Goal: Information Seeking & Learning: Learn about a topic

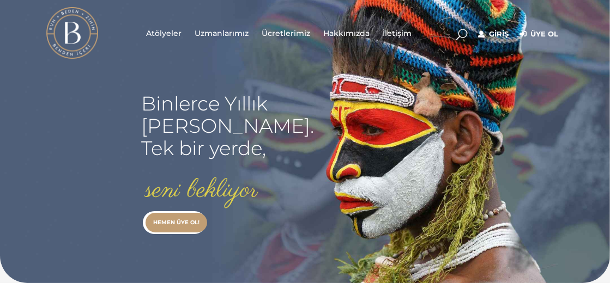
click at [168, 29] on span "Atölyeler" at bounding box center [164, 34] width 35 height 13
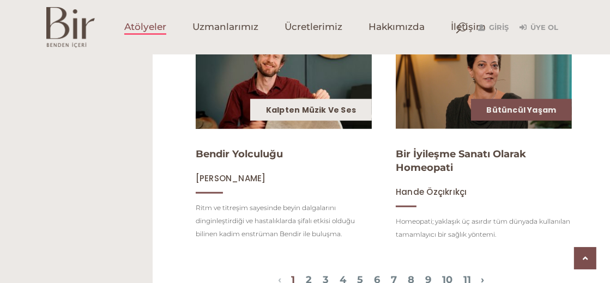
scroll to position [1360, 0]
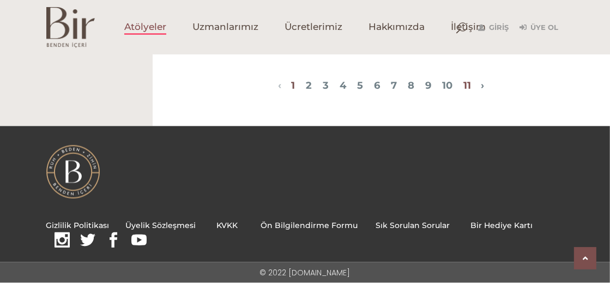
click at [471, 86] on link "11" at bounding box center [467, 86] width 8 height 12
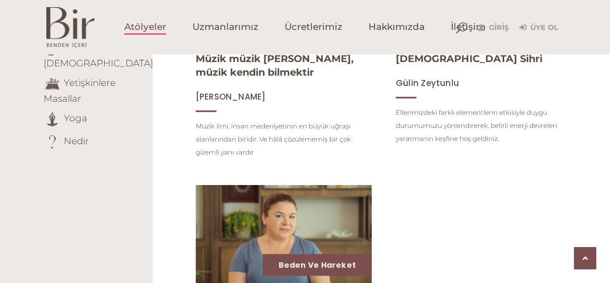
scroll to position [844, 0]
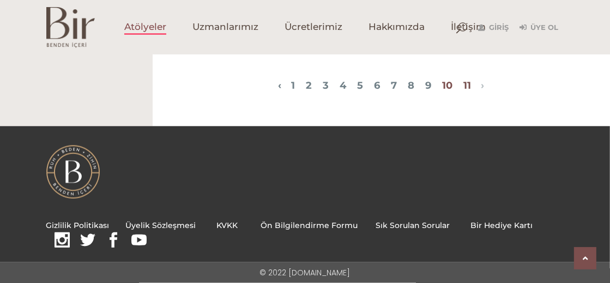
click at [452, 87] on link "10" at bounding box center [447, 86] width 10 height 12
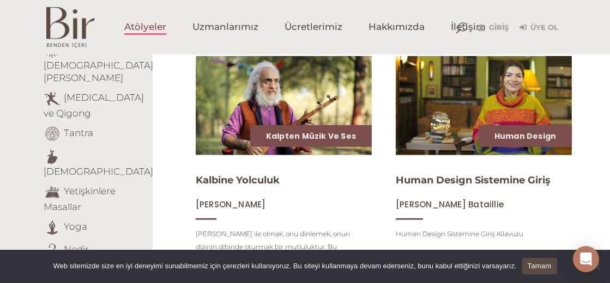
scroll to position [435, 0]
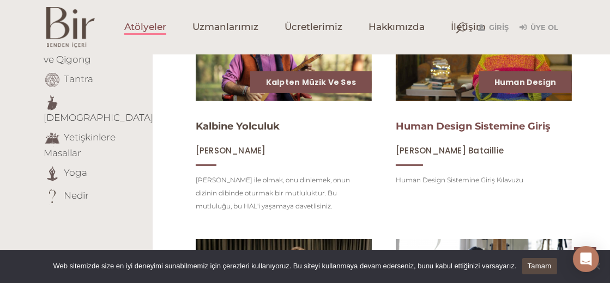
click at [450, 130] on link "Human Design Sistemine Giriş" at bounding box center [473, 126] width 155 height 12
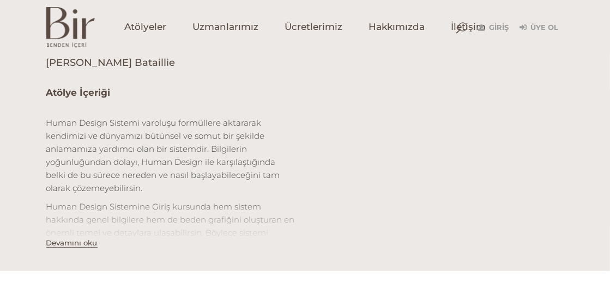
scroll to position [381, 0]
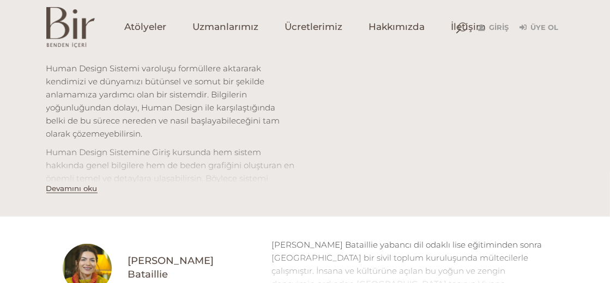
click at [80, 187] on button "Devamını oku" at bounding box center [71, 188] width 51 height 9
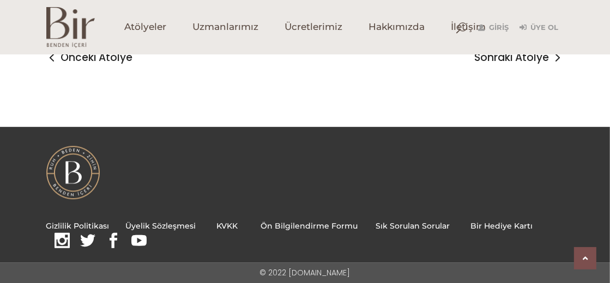
scroll to position [2714, 0]
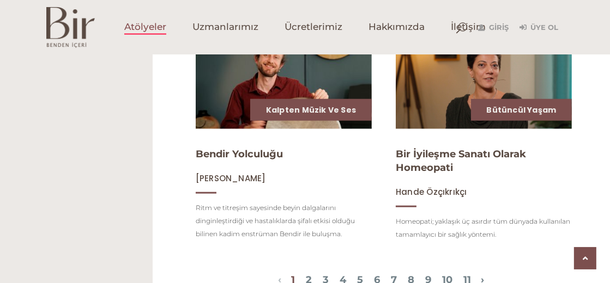
scroll to position [1199, 0]
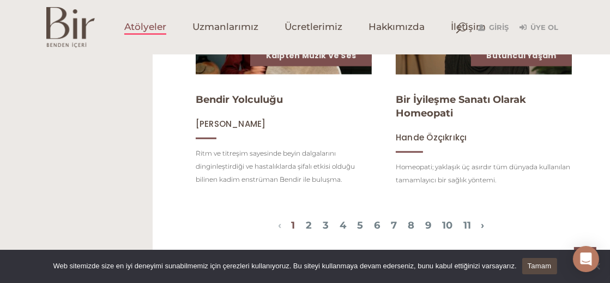
click at [441, 76] on img at bounding box center [483, 25] width 181 height 102
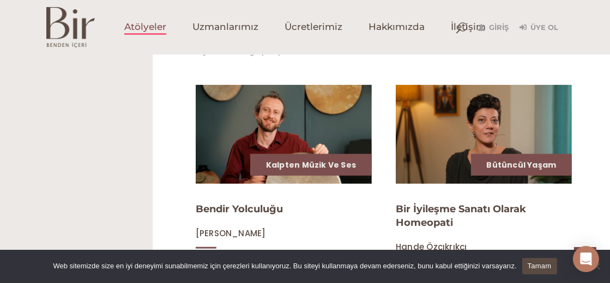
scroll to position [1360, 0]
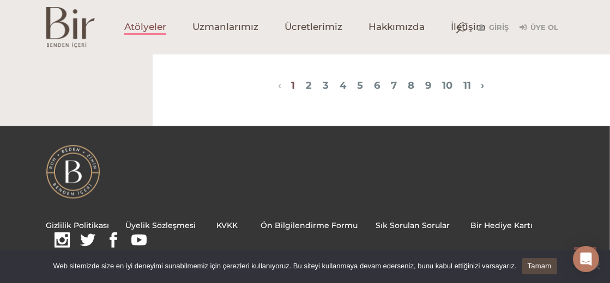
click at [294, 83] on span "1 2 3 4 5 6 7 8 9 10 11" at bounding box center [380, 86] width 199 height 13
click at [306, 84] on link "2" at bounding box center [309, 86] width 6 height 12
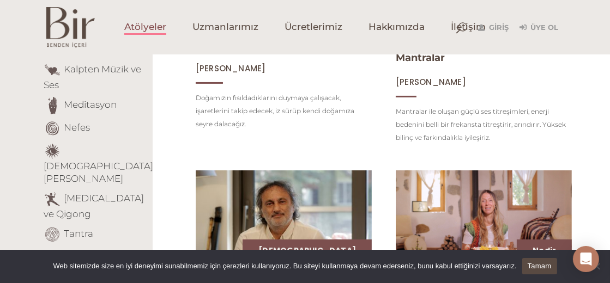
scroll to position [226, 0]
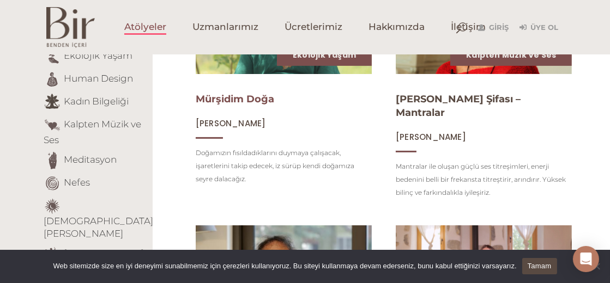
click at [223, 100] on link "Mürşidim Doğa" at bounding box center [235, 99] width 78 height 12
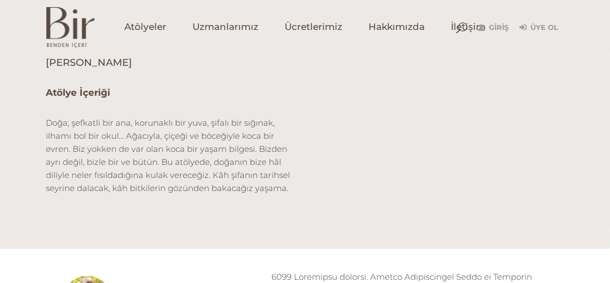
scroll to position [272, 0]
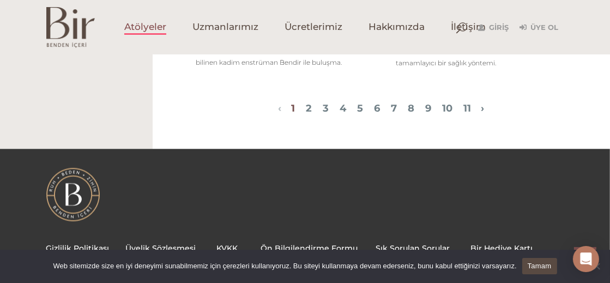
scroll to position [1360, 0]
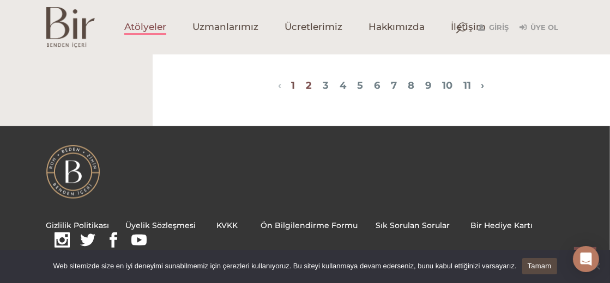
click at [306, 89] on link "2" at bounding box center [309, 86] width 6 height 12
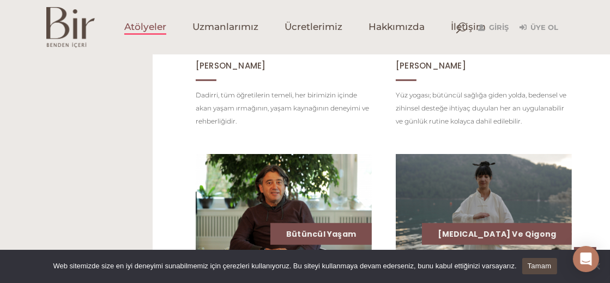
scroll to position [880, 0]
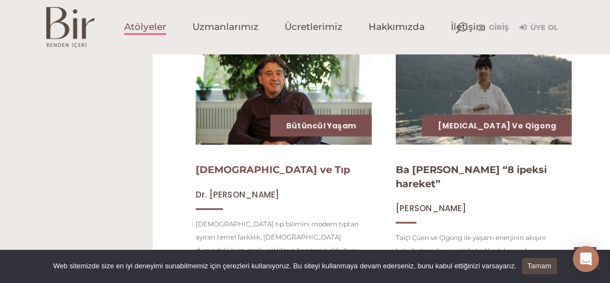
click at [249, 165] on link "[DEMOGRAPHIC_DATA] ve Tıp" at bounding box center [273, 170] width 154 height 12
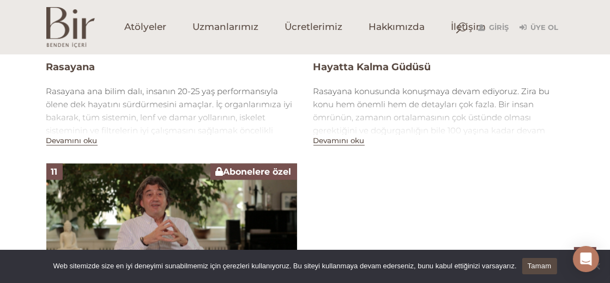
scroll to position [1839, 0]
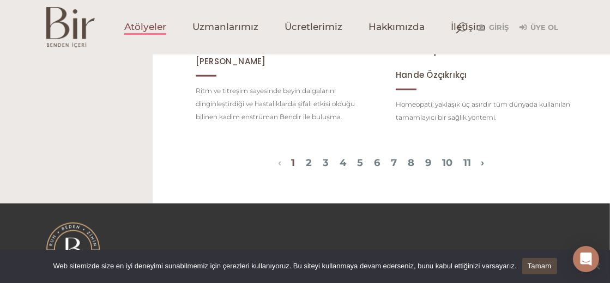
scroll to position [1360, 0]
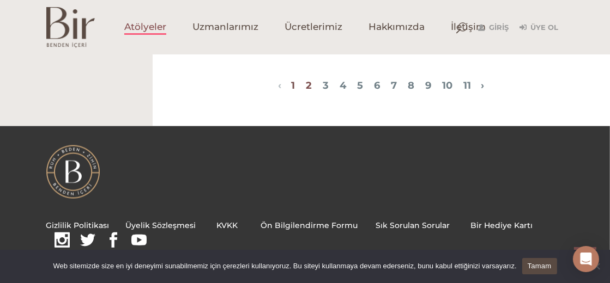
click at [306, 87] on link "2" at bounding box center [309, 86] width 6 height 12
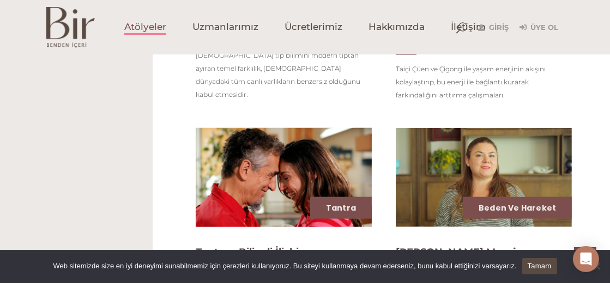
scroll to position [1213, 0]
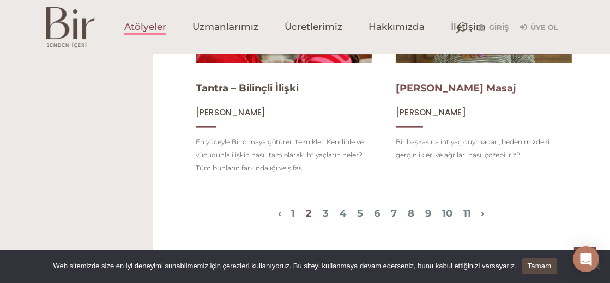
click at [459, 82] on link "[PERSON_NAME] Masaj" at bounding box center [456, 88] width 120 height 12
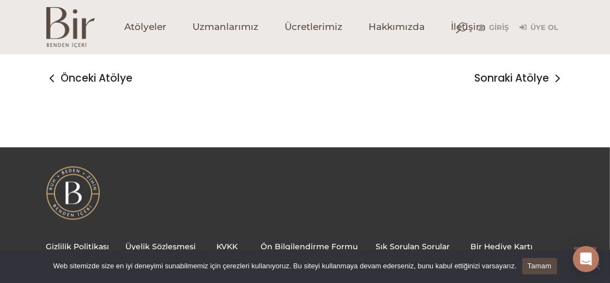
scroll to position [1166, 0]
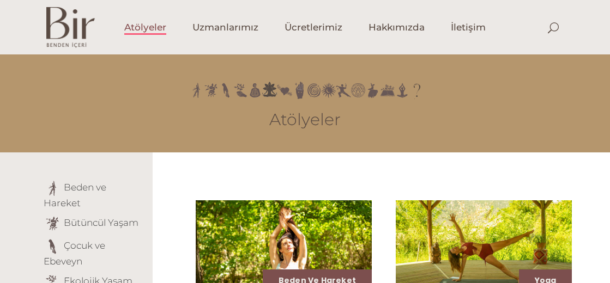
scroll to position [1213, 0]
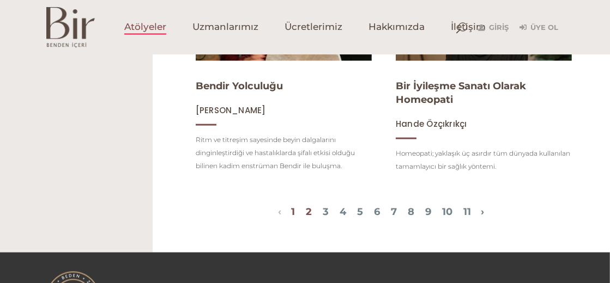
click at [306, 218] on link "2" at bounding box center [309, 212] width 6 height 12
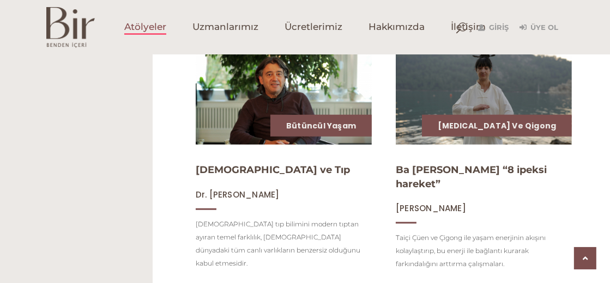
scroll to position [1207, 0]
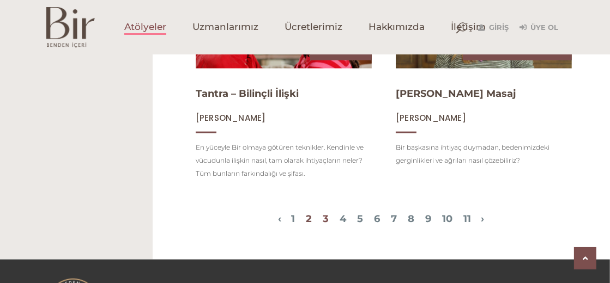
click at [323, 213] on link "3" at bounding box center [326, 219] width 6 height 12
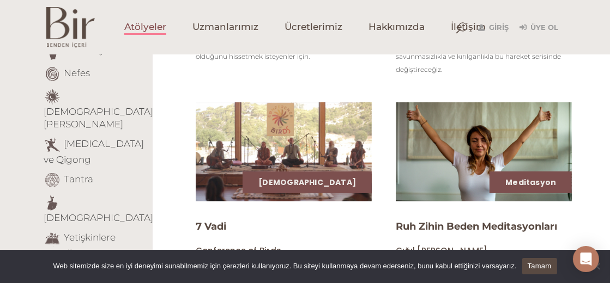
scroll to position [444, 0]
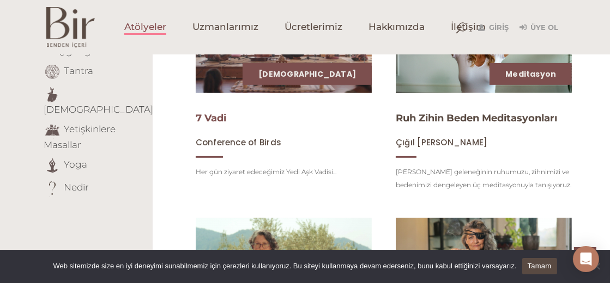
click at [219, 121] on link "7 Vadi" at bounding box center [211, 118] width 31 height 12
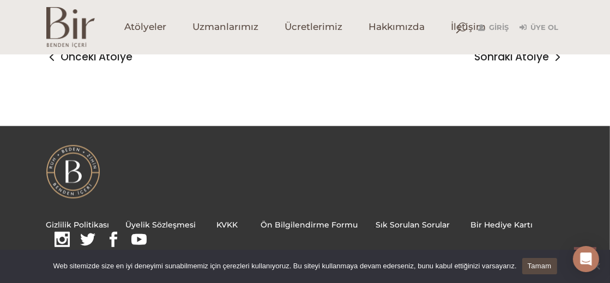
scroll to position [1307, 0]
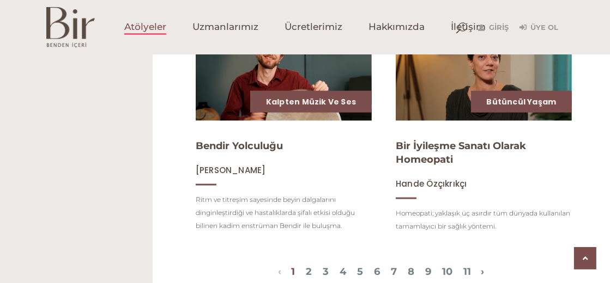
scroll to position [1360, 0]
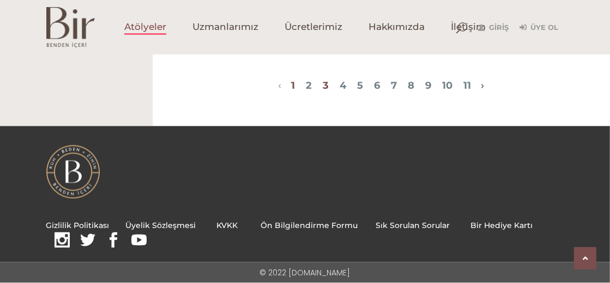
click at [323, 84] on link "3" at bounding box center [326, 86] width 6 height 12
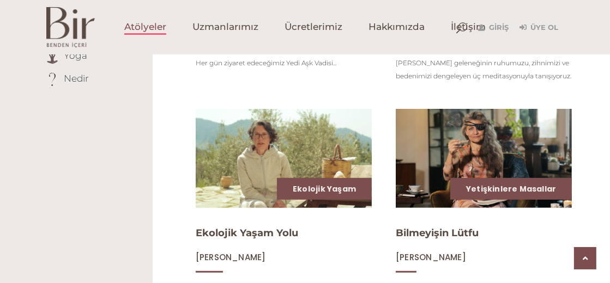
scroll to position [608, 0]
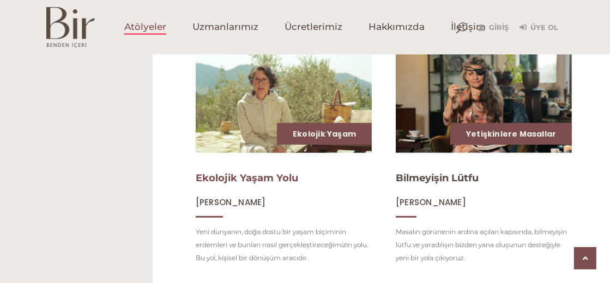
click at [243, 184] on link "Ekolojik Yaşam Yolu" at bounding box center [247, 178] width 102 height 12
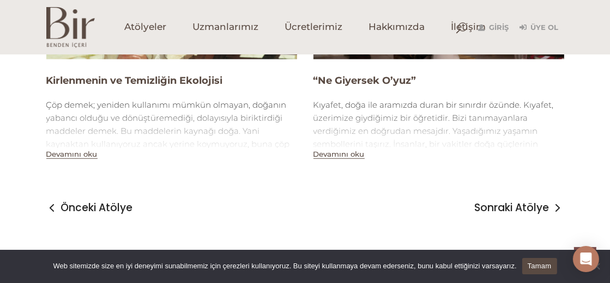
scroll to position [1240, 0]
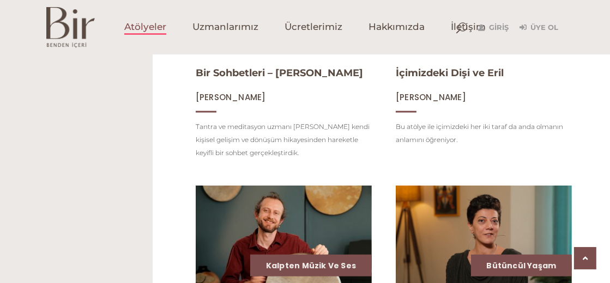
scroll to position [1360, 0]
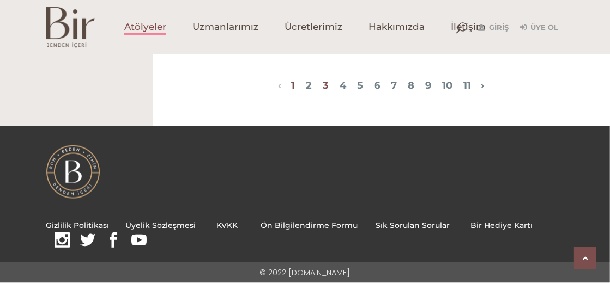
click at [323, 83] on link "3" at bounding box center [326, 86] width 6 height 12
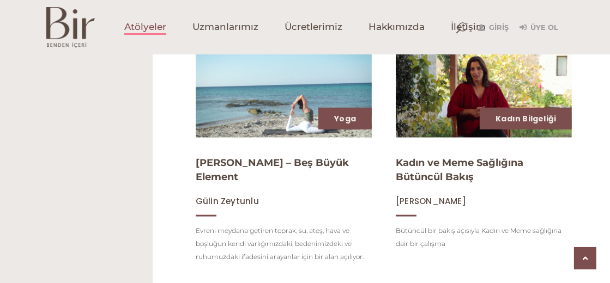
scroll to position [880, 0]
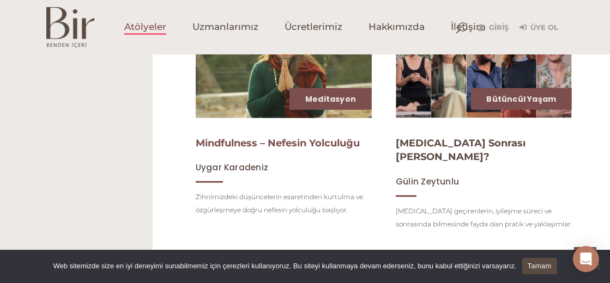
click at [248, 149] on link "Mindfulness – Nefesin Yolculuğu" at bounding box center [278, 143] width 164 height 12
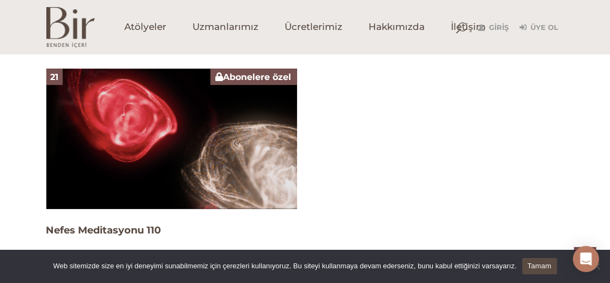
scroll to position [3106, 0]
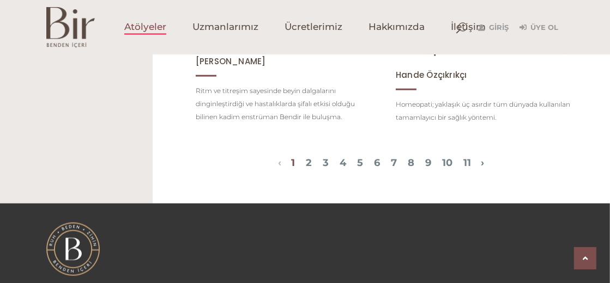
scroll to position [1360, 0]
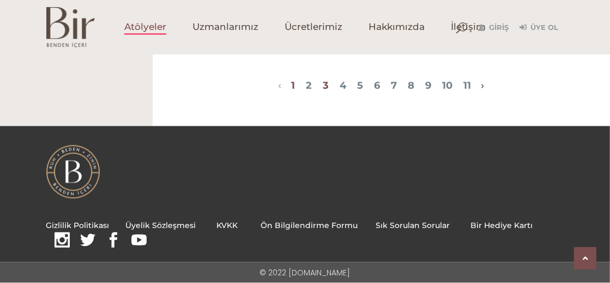
click at [323, 86] on link "3" at bounding box center [326, 86] width 6 height 12
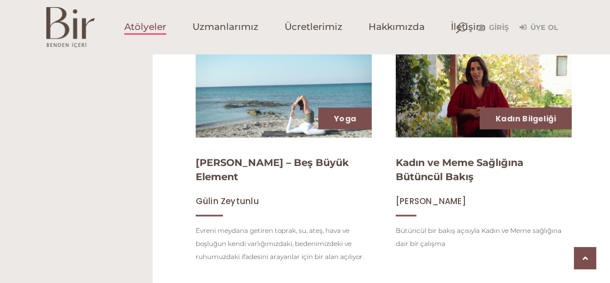
scroll to position [1207, 0]
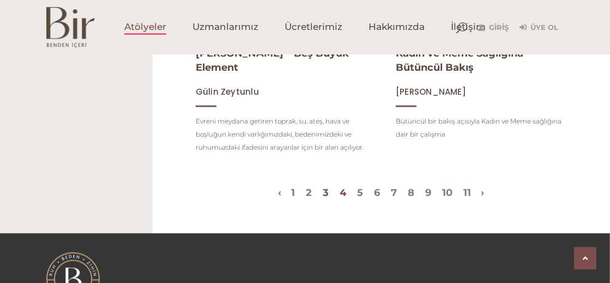
click at [340, 187] on link "4" at bounding box center [343, 193] width 7 height 12
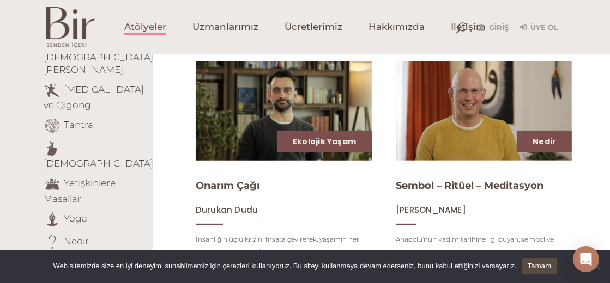
scroll to position [444, 0]
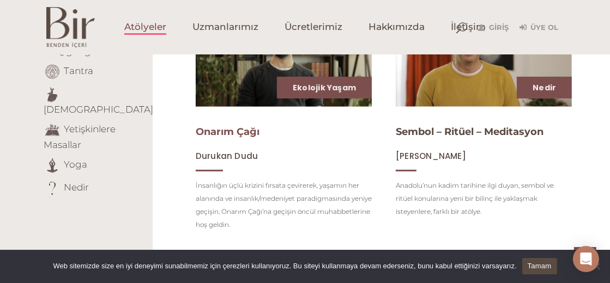
click at [232, 135] on link "Onarım Çağı" at bounding box center [228, 132] width 64 height 12
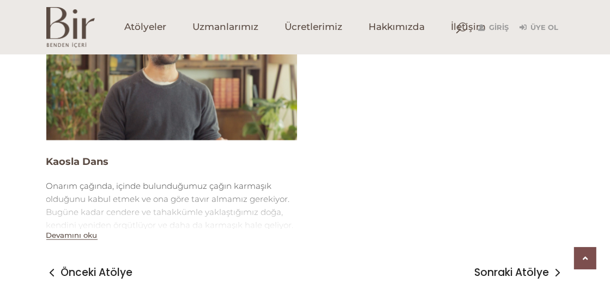
scroll to position [1580, 0]
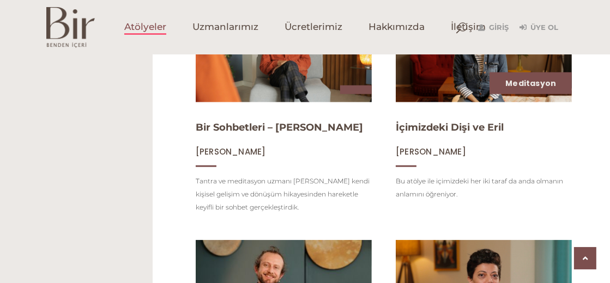
scroll to position [1360, 0]
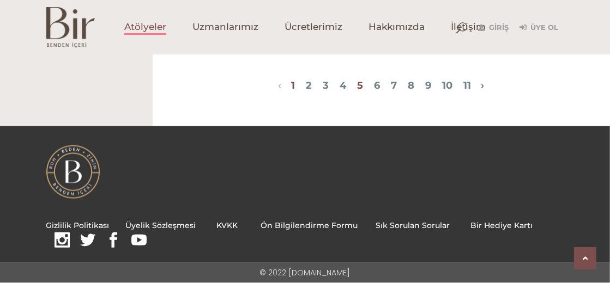
click at [357, 86] on link "5" at bounding box center [360, 86] width 6 height 12
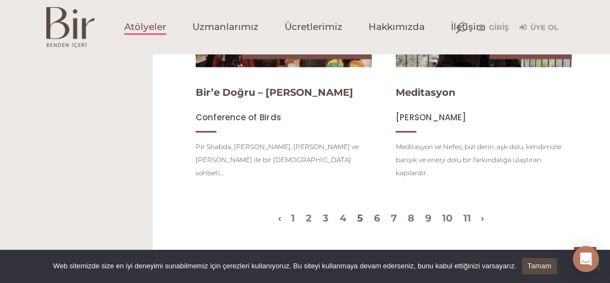
scroll to position [1262, 0]
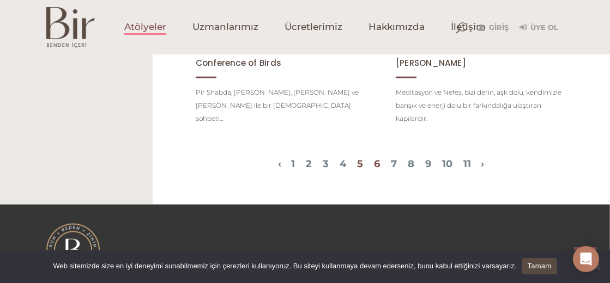
click at [376, 158] on link "6" at bounding box center [377, 164] width 6 height 12
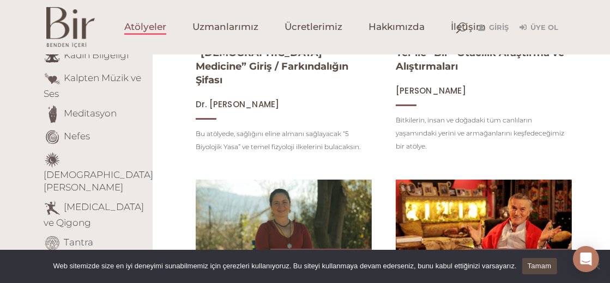
scroll to position [217, 0]
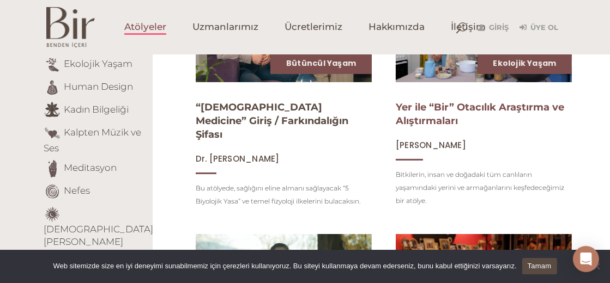
click at [449, 113] on link "Yer ile “Bir” Otacılık Araştırma ve Alıştırmaları" at bounding box center [480, 114] width 168 height 26
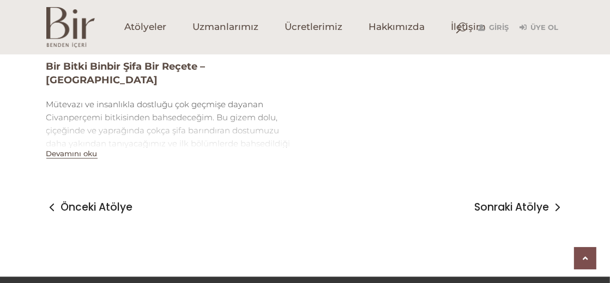
scroll to position [1852, 0]
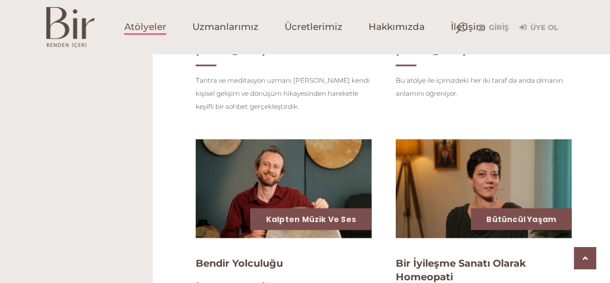
scroll to position [1360, 0]
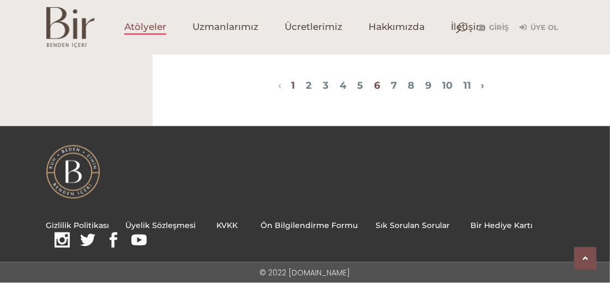
click at [380, 86] on link "6" at bounding box center [377, 86] width 6 height 12
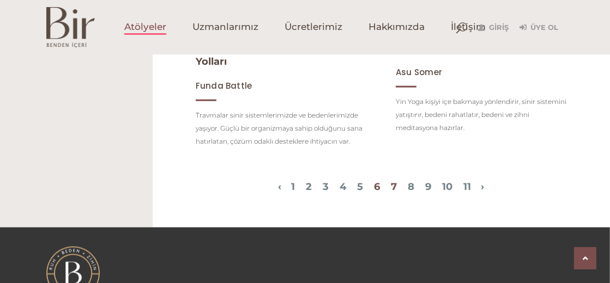
click at [397, 193] on link "7" at bounding box center [394, 187] width 6 height 12
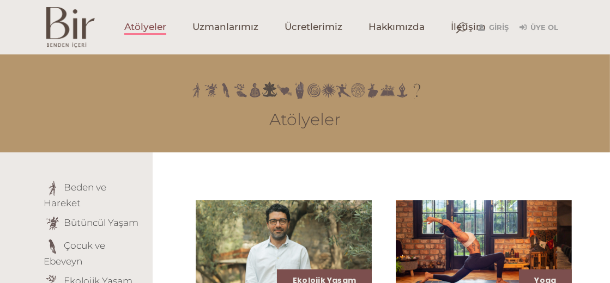
scroll to position [108, 0]
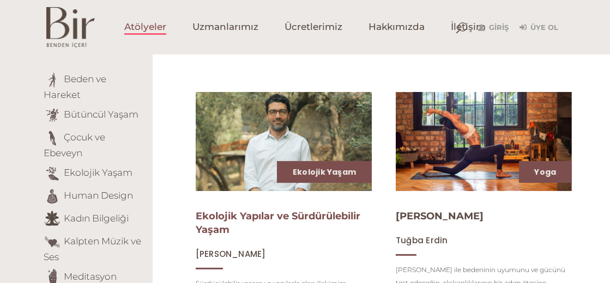
click at [246, 220] on link "Ekolojik Yapılar ve Sürdürülebilir Yaşam" at bounding box center [278, 223] width 165 height 26
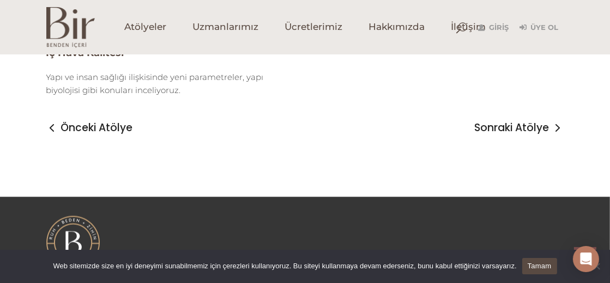
scroll to position [1362, 0]
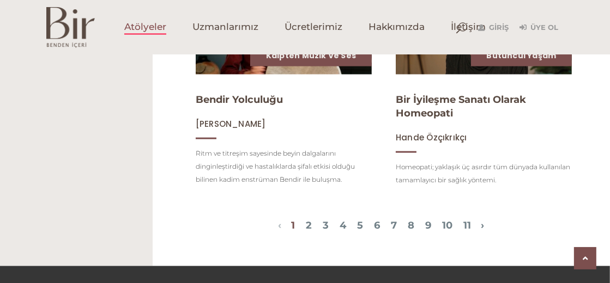
scroll to position [1360, 0]
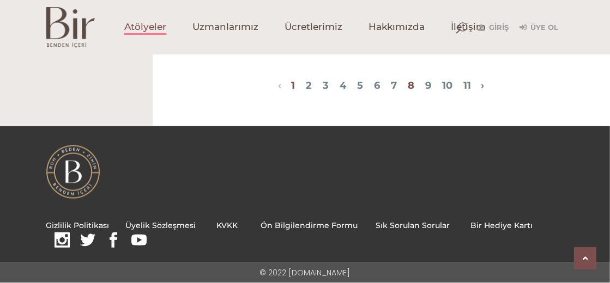
click at [414, 86] on link "8" at bounding box center [411, 86] width 7 height 12
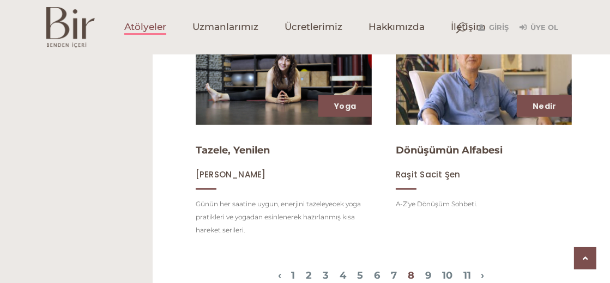
scroll to position [1207, 0]
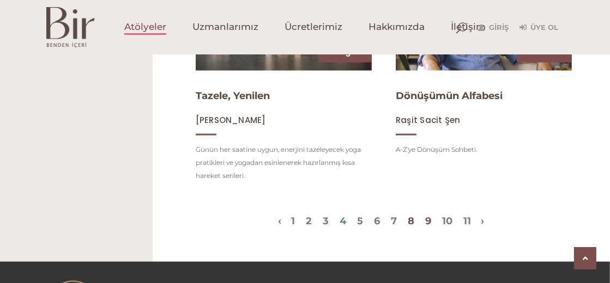
click at [431, 216] on link "9" at bounding box center [428, 221] width 6 height 12
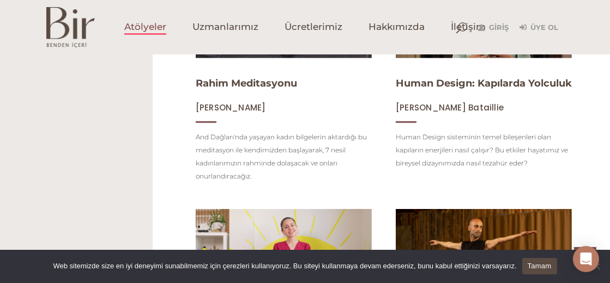
scroll to position [857, 0]
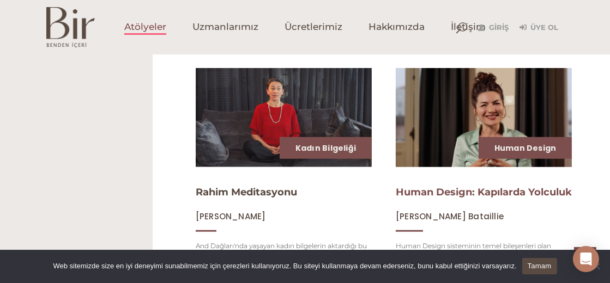
click at [439, 198] on link "Human Design: Kapılarda Yolculuk" at bounding box center [484, 192] width 176 height 12
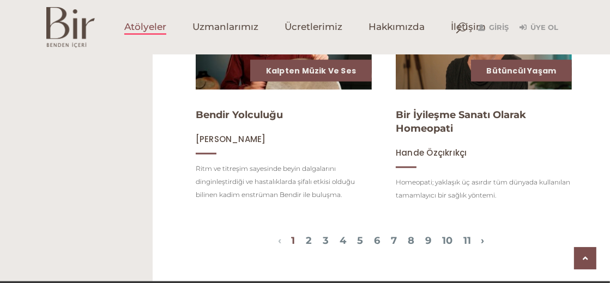
scroll to position [1360, 0]
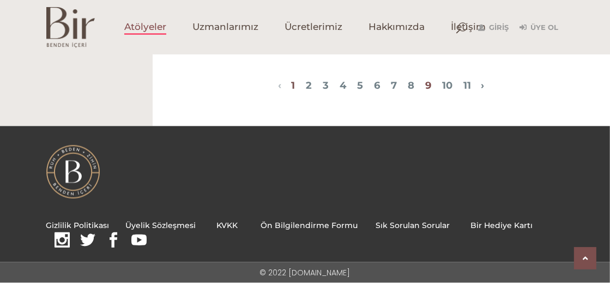
click at [431, 84] on link "9" at bounding box center [428, 86] width 6 height 12
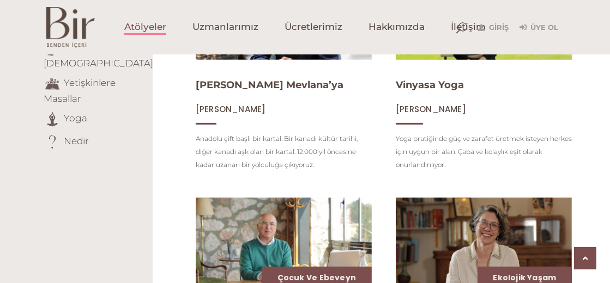
scroll to position [599, 0]
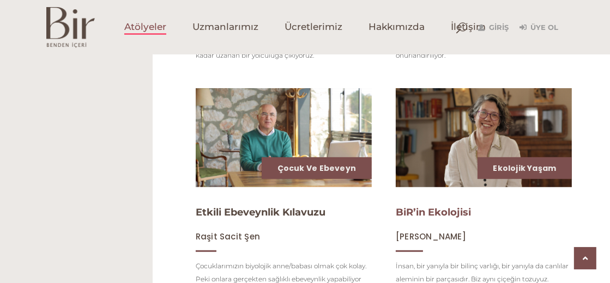
click at [422, 217] on link "BiR’in Ekolojisi" at bounding box center [433, 213] width 75 height 12
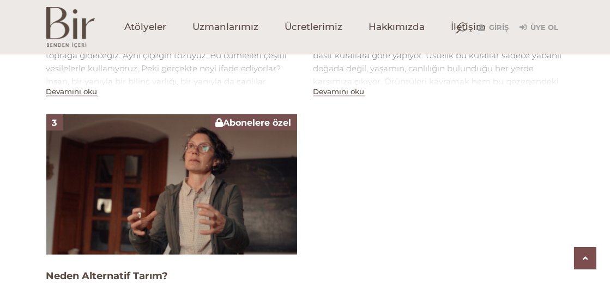
scroll to position [1035, 0]
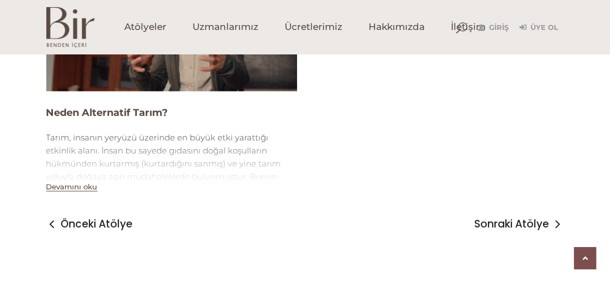
click at [82, 190] on button "Devamını oku" at bounding box center [71, 187] width 51 height 9
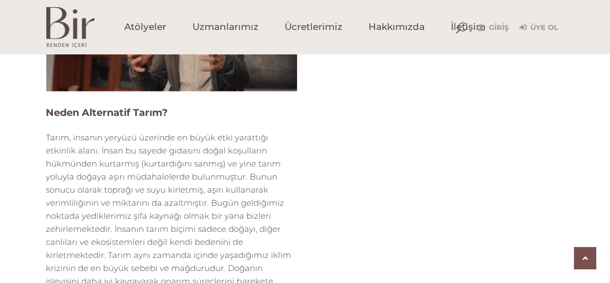
scroll to position [1199, 0]
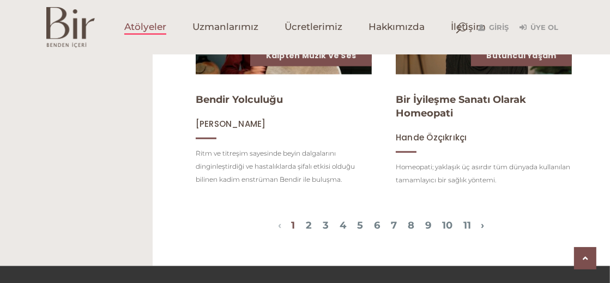
scroll to position [1360, 0]
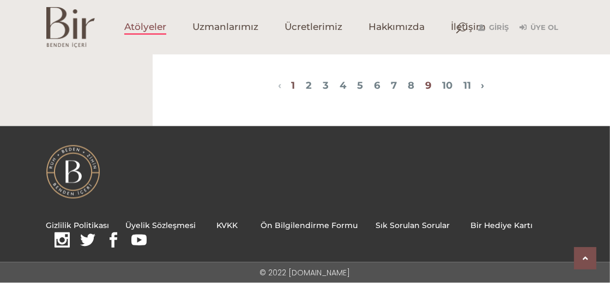
click at [431, 86] on link "9" at bounding box center [428, 86] width 6 height 12
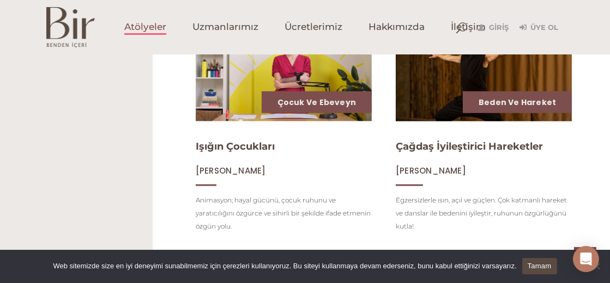
scroll to position [1347, 0]
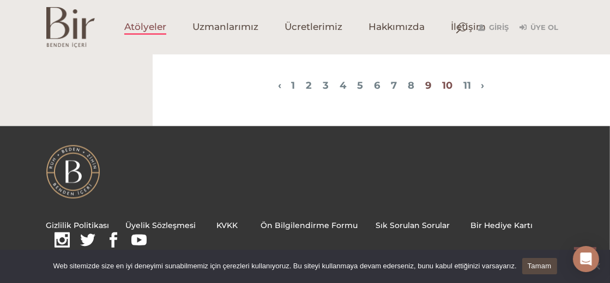
click at [452, 87] on link "10" at bounding box center [447, 86] width 10 height 12
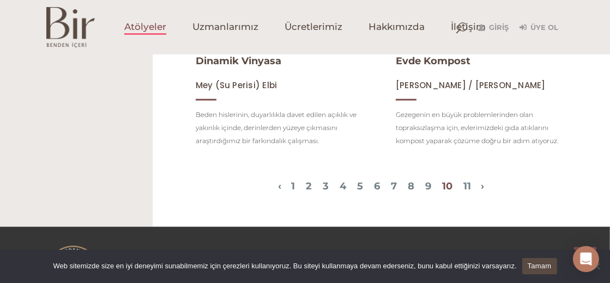
scroll to position [1089, 0]
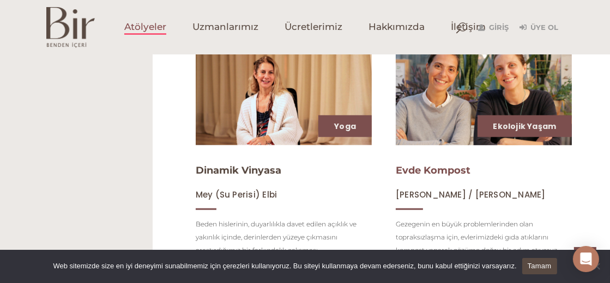
click at [426, 176] on link "Evde Kompost" at bounding box center [433, 171] width 75 height 12
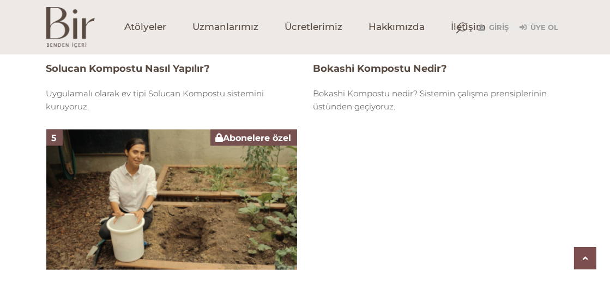
scroll to position [1043, 0]
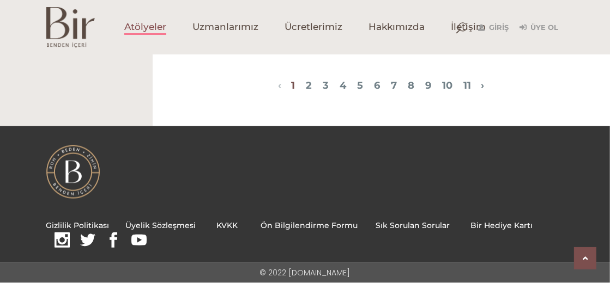
scroll to position [1306, 0]
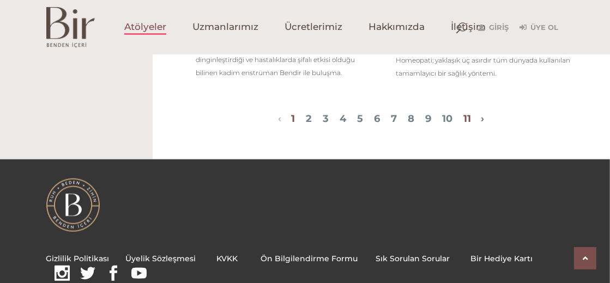
click at [471, 125] on link "11" at bounding box center [467, 119] width 8 height 12
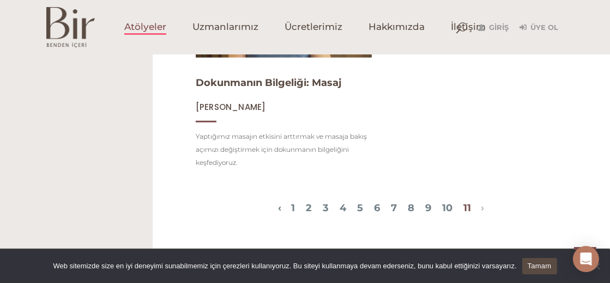
scroll to position [172, 0]
